Goal: Task Accomplishment & Management: Manage account settings

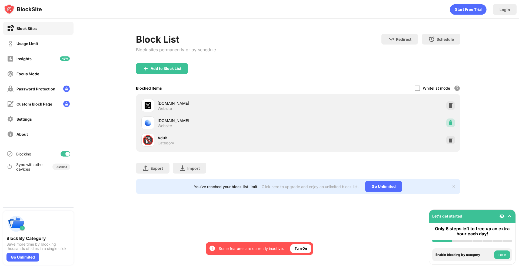
click at [450, 120] on div at bounding box center [450, 123] width 9 height 9
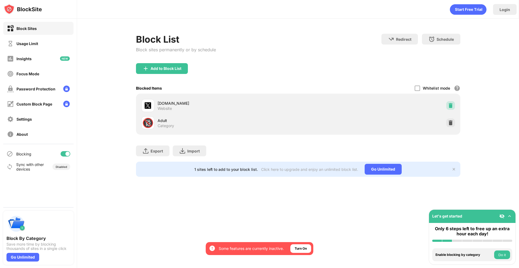
drag, startPoint x: 452, startPoint y: 107, endPoint x: 433, endPoint y: 49, distance: 60.9
click at [452, 107] on img at bounding box center [450, 105] width 5 height 5
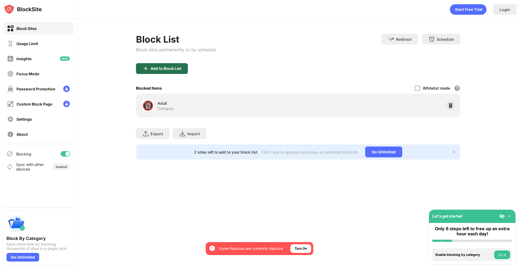
click at [182, 70] on div "Add to Block List" at bounding box center [162, 68] width 52 height 11
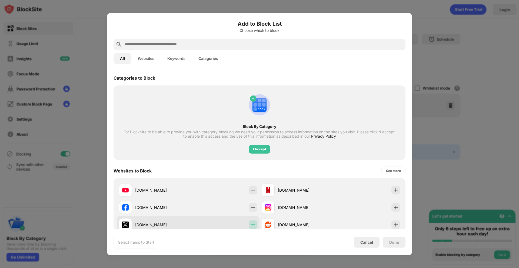
click at [251, 224] on img at bounding box center [252, 224] width 5 height 5
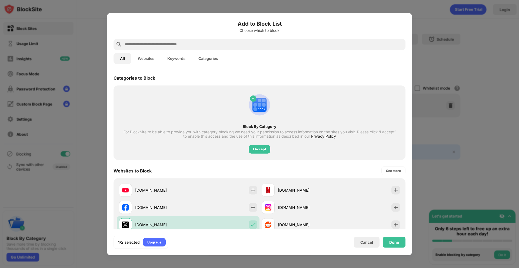
click at [174, 39] on div at bounding box center [259, 44] width 292 height 11
click at [168, 44] on input "text" at bounding box center [263, 44] width 279 height 6
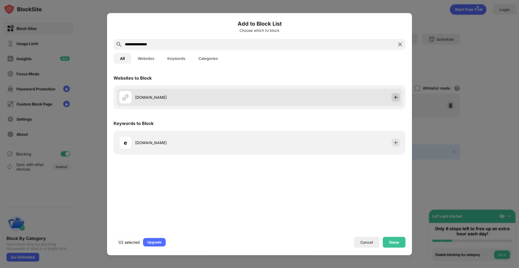
type input "**********"
drag, startPoint x: 397, startPoint y: 100, endPoint x: 399, endPoint y: 163, distance: 63.5
click at [398, 100] on img at bounding box center [395, 97] width 5 height 5
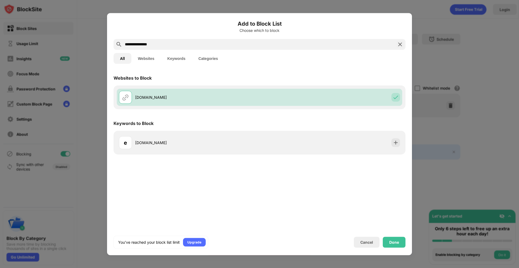
click at [398, 244] on div "Done" at bounding box center [394, 242] width 10 height 4
